Goal: Information Seeking & Learning: Check status

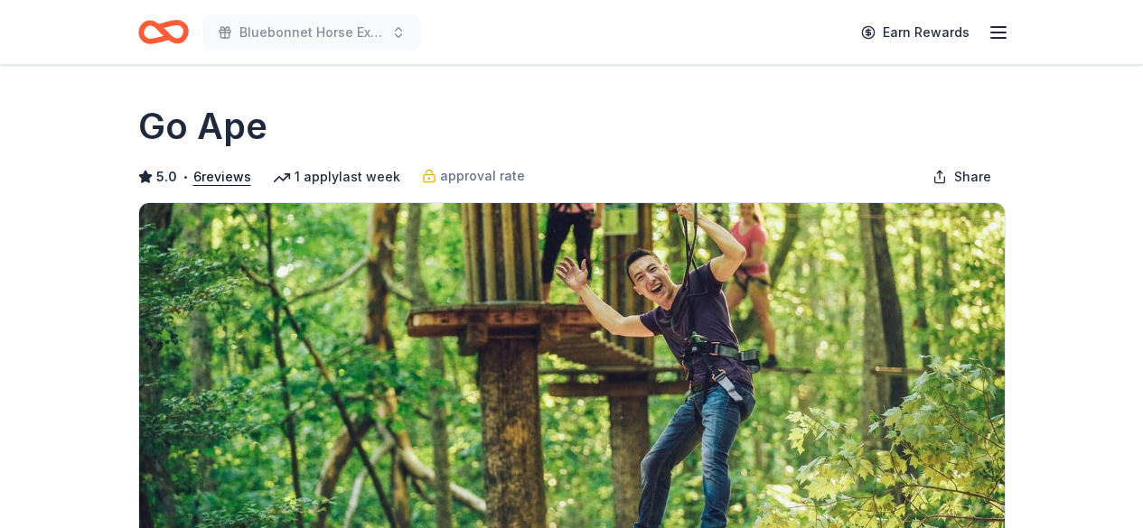
scroll to position [603, 0]
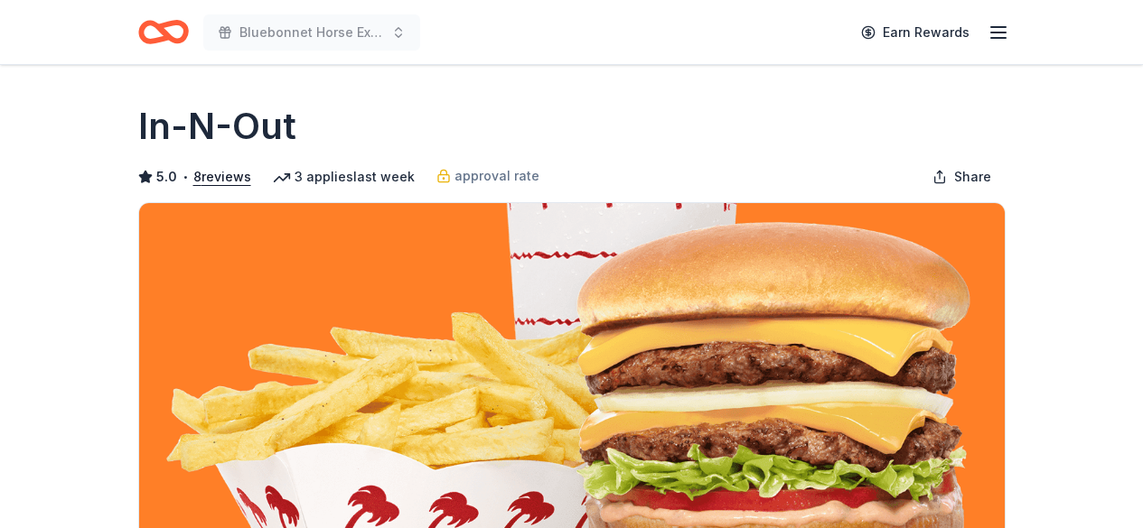
scroll to position [535, 0]
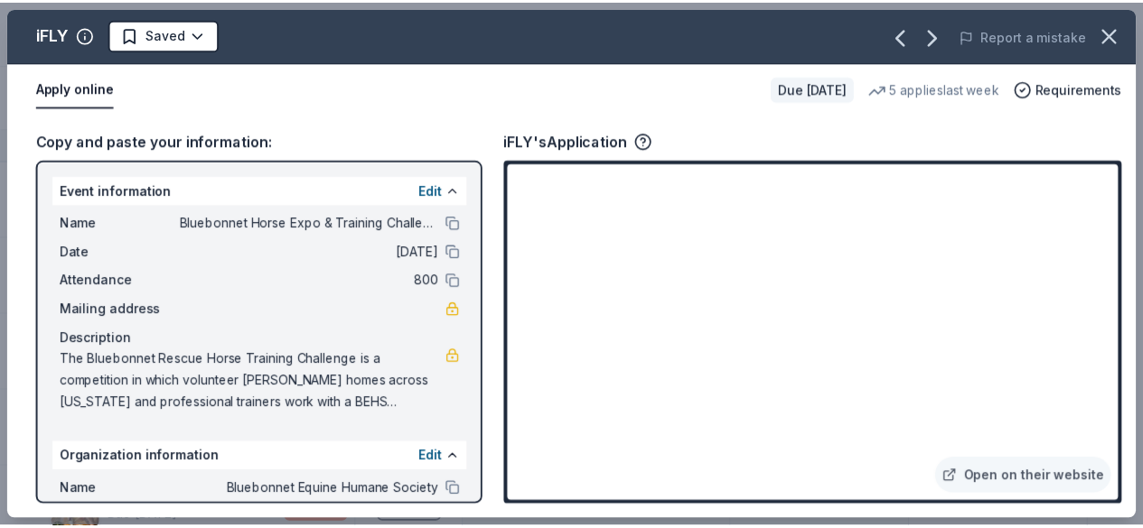
scroll to position [3171, 0]
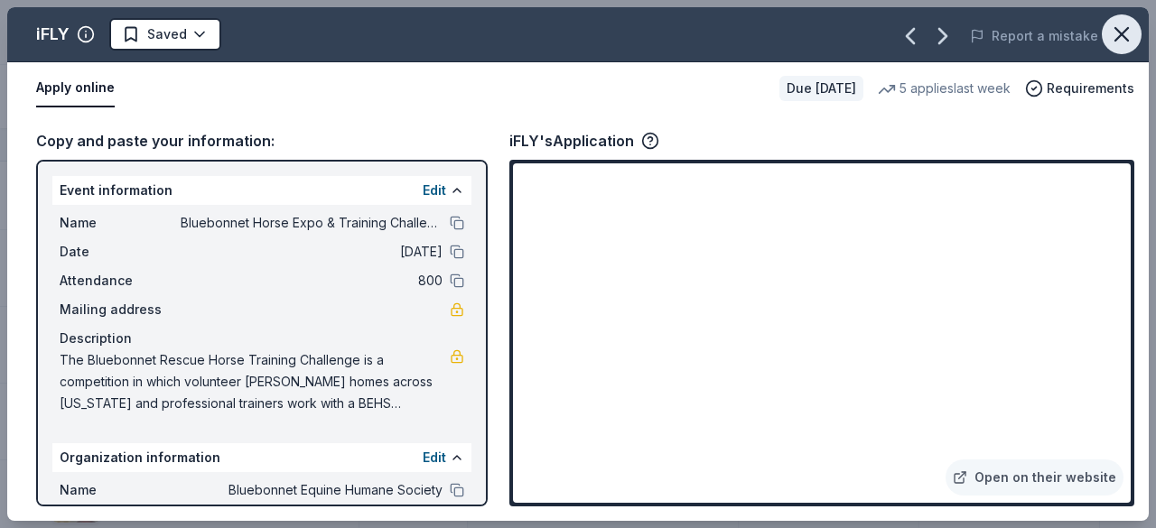
click at [1114, 33] on icon "button" at bounding box center [1121, 34] width 25 height 25
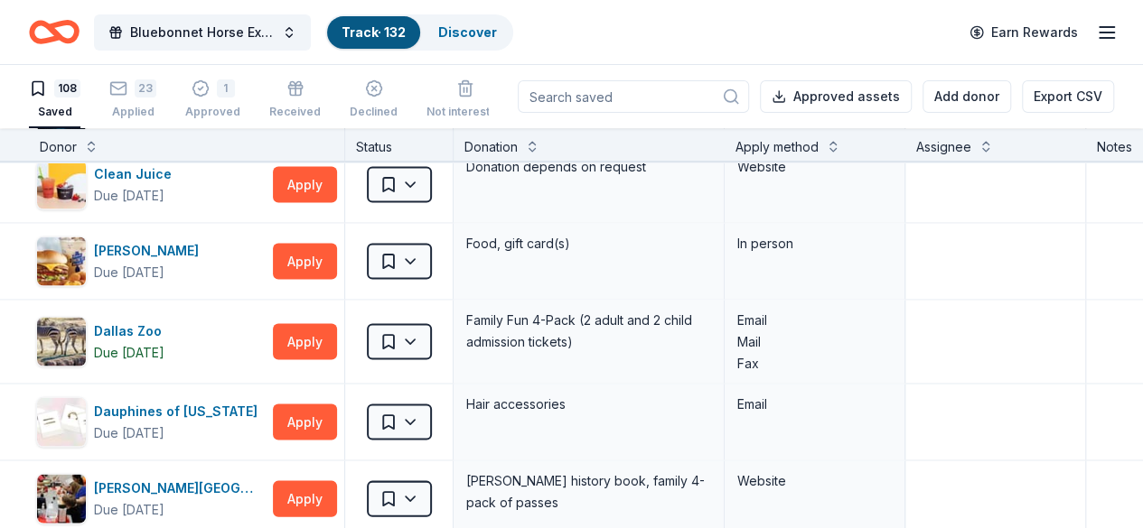
scroll to position [3016, 0]
